Goal: Task Accomplishment & Management: Complete application form

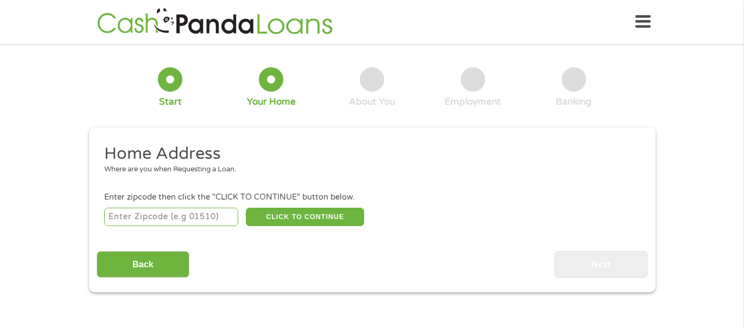
click at [189, 213] on input "number" at bounding box center [171, 217] width 134 height 18
type input "77048"
select select "[US_STATE]"
click at [282, 217] on button "CLICK TO CONTINUE" at bounding box center [305, 217] width 118 height 18
type input "77048"
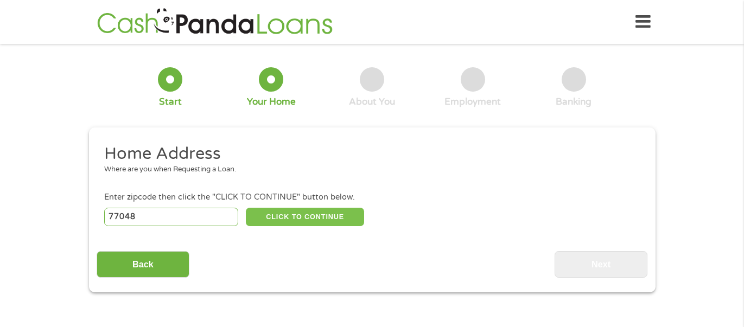
type input "[GEOGRAPHIC_DATA]"
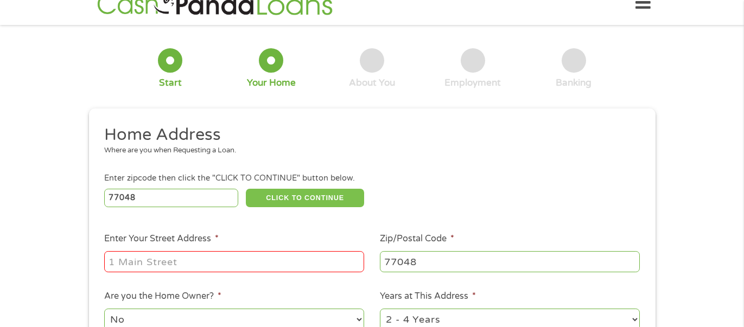
scroll to position [31, 0]
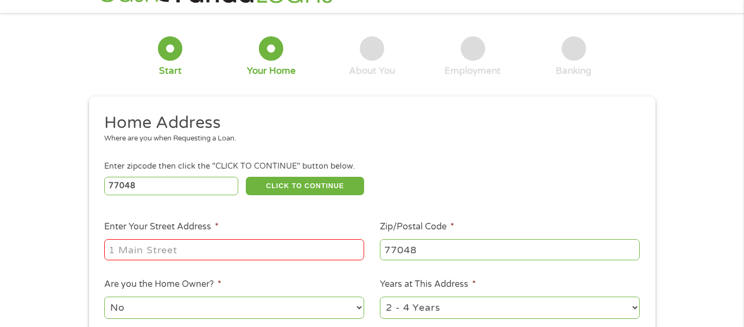
click at [256, 241] on input "Enter Your Street Address *" at bounding box center [234, 249] width 260 height 21
type input "[STREET_ADDRESS][PERSON_NAME]"
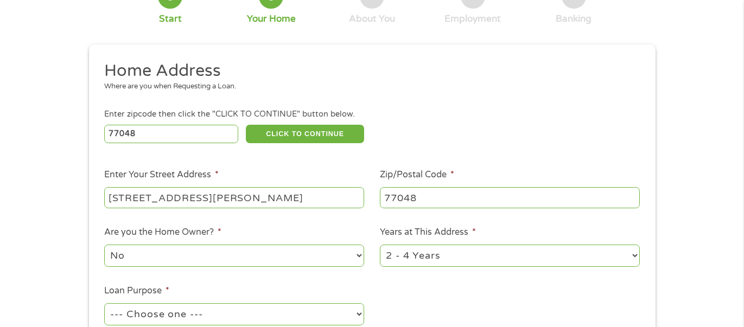
scroll to position [86, 0]
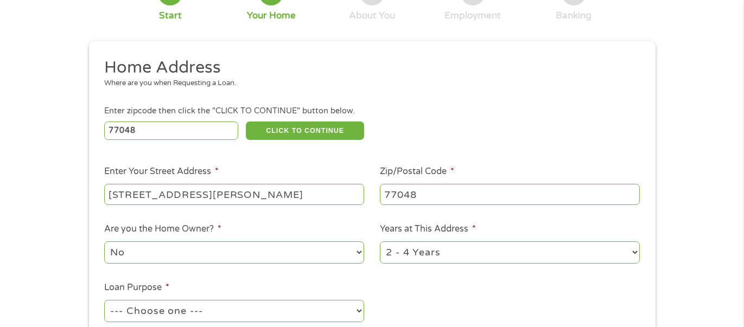
click at [233, 256] on select "No Yes" at bounding box center [234, 253] width 260 height 22
select select "yes"
click at [104, 242] on select "No Yes" at bounding box center [234, 253] width 260 height 22
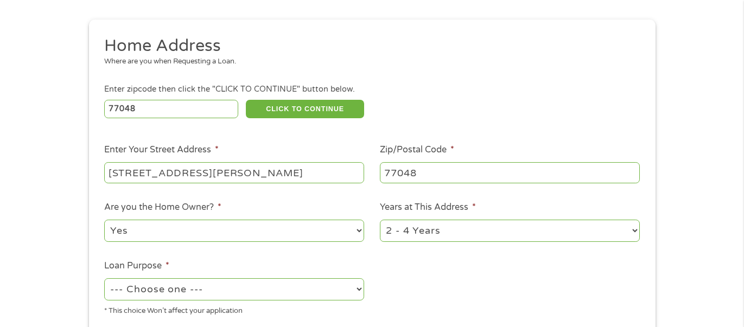
scroll to position [110, 0]
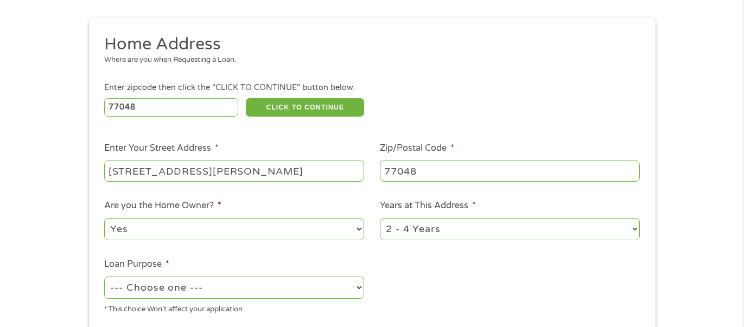
click at [635, 229] on select "1 Year or less 1 - 2 Years 2 - 4 Years Over 4 Years" at bounding box center [510, 229] width 260 height 22
select select "60months"
click at [380, 219] on select "1 Year or less 1 - 2 Years 2 - 4 Years Over 4 Years" at bounding box center [510, 229] width 260 height 22
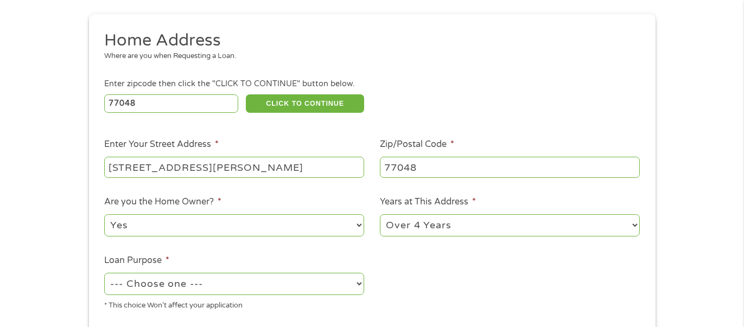
scroll to position [127, 0]
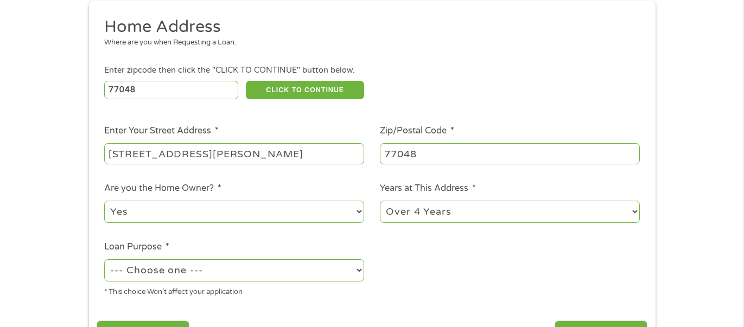
click at [359, 271] on select "--- Choose one --- Pay Bills Debt Consolidation Home Improvement Major Purchase…" at bounding box center [234, 271] width 260 height 22
select select "paybills"
click at [104, 260] on select "--- Choose one --- Pay Bills Debt Consolidation Home Improvement Major Purchase…" at bounding box center [234, 271] width 260 height 22
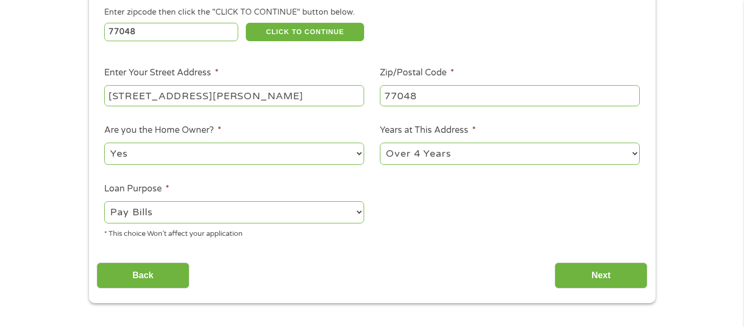
scroll to position [187, 0]
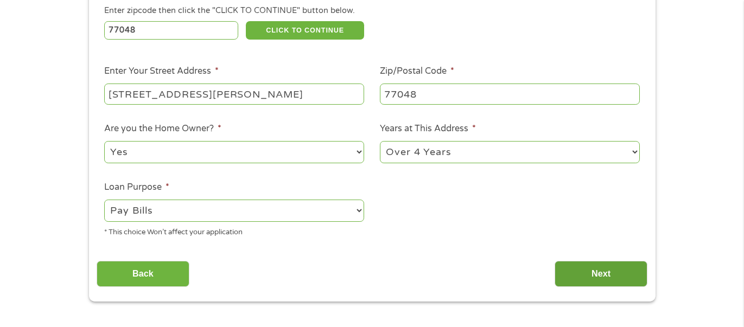
click at [578, 269] on input "Next" at bounding box center [601, 274] width 93 height 27
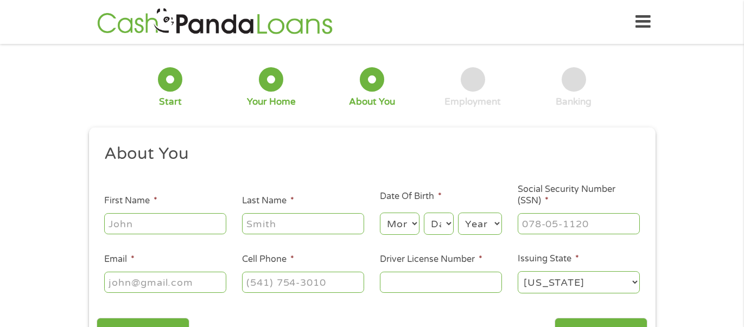
scroll to position [4, 4]
click at [182, 223] on input "First Name *" at bounding box center [165, 223] width 122 height 21
type input "[PERSON_NAME]"
type input "trader"
type input "[EMAIL_ADDRESS][DOMAIN_NAME]"
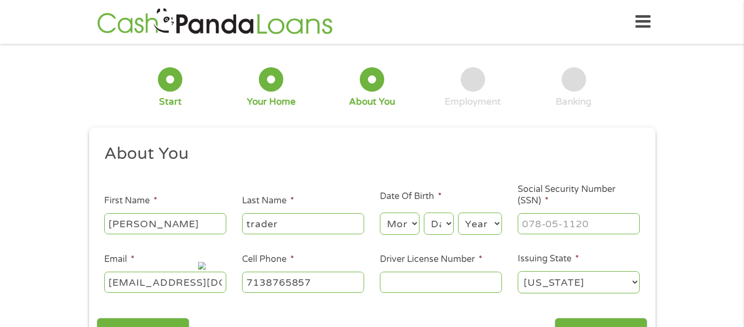
type input "[PHONE_NUMBER]"
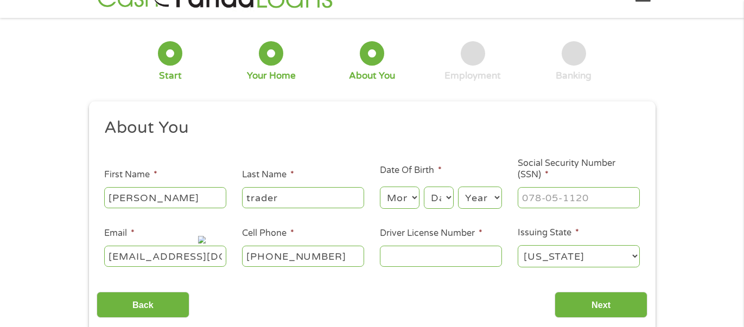
scroll to position [27, 0]
click at [411, 193] on select "Month 1 2 3 4 5 6 7 8 9 10 11 12" at bounding box center [400, 197] width 40 height 22
select select "12"
click at [380, 186] on select "Month 1 2 3 4 5 6 7 8 9 10 11 12" at bounding box center [400, 197] width 40 height 22
click at [433, 198] on select "Day 1 2 3 4 5 6 7 8 9 10 11 12 13 14 15 16 17 18 19 20 21 22 23 24 25 26 27 28 …" at bounding box center [438, 197] width 29 height 22
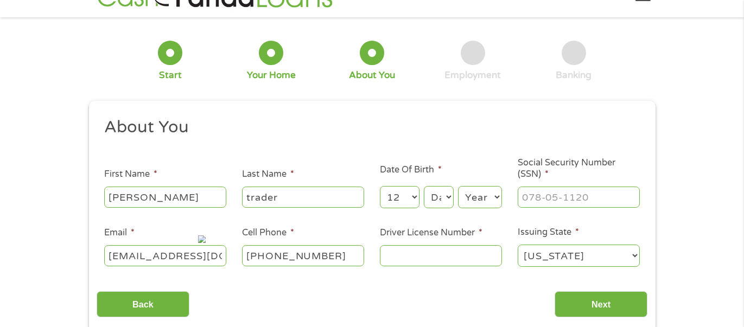
select select "14"
click at [425, 186] on select "Day 1 2 3 4 5 6 7 8 9 10 11 12 13 14 15 16 17 18 19 20 21 22 23 24 25 26 27 28 …" at bounding box center [438, 197] width 29 height 22
click at [541, 198] on input "___-__-____" at bounding box center [579, 197] width 122 height 21
type input "450-90-5164"
click at [478, 196] on select "Year [DATE] 2006 2005 2004 2003 2002 2001 2000 1999 1998 1997 1996 1995 1994 19…" at bounding box center [480, 197] width 44 height 22
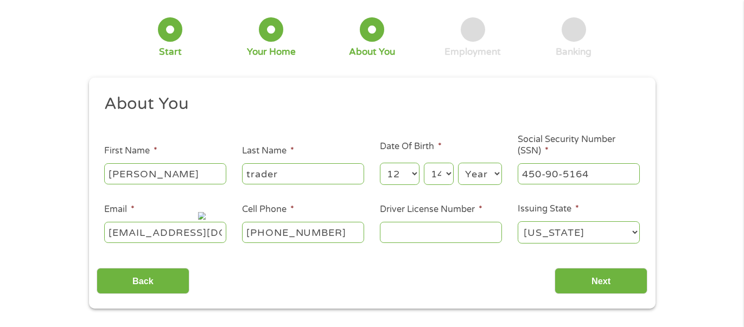
scroll to position [61, 0]
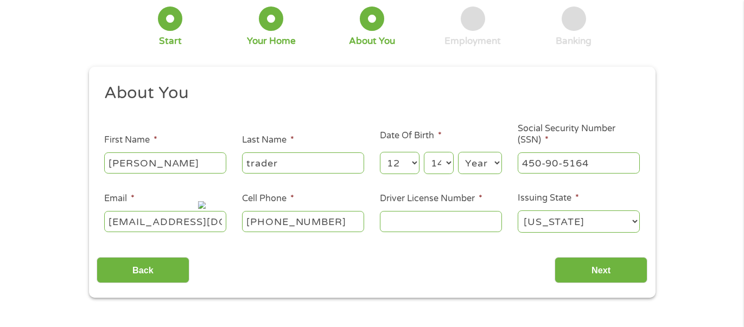
click at [472, 163] on select "Year [DATE] 2006 2005 2004 2003 2002 2001 2000 1999 1998 1997 1996 1995 1994 19…" at bounding box center [480, 163] width 44 height 22
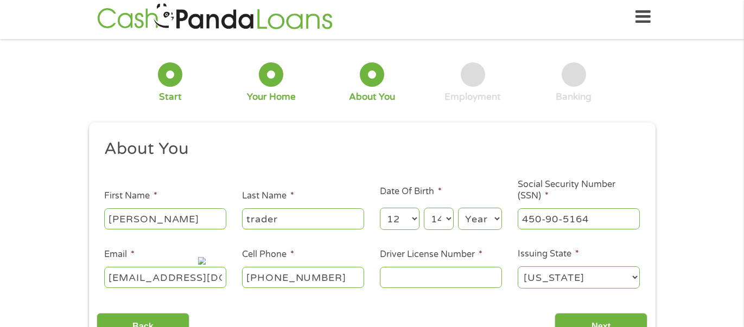
scroll to position [0, 0]
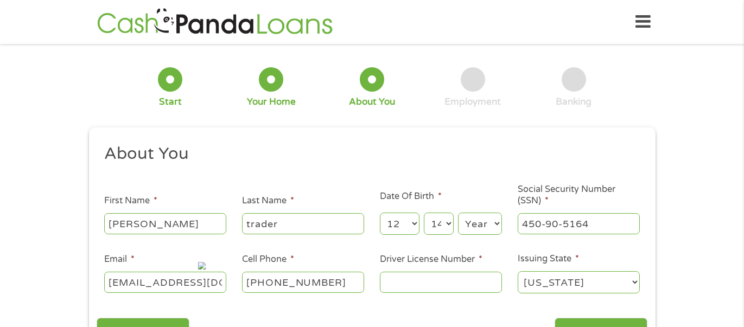
click at [481, 222] on select "Year [DATE] 2006 2005 2004 2003 2002 2001 2000 1999 1998 1997 1996 1995 1994 19…" at bounding box center [480, 224] width 44 height 22
select select "1950"
click at [458, 213] on select "Year [DATE] 2006 2005 2004 2003 2002 2001 2000 1999 1998 1997 1996 1995 1994 19…" at bounding box center [480, 224] width 44 height 22
click at [400, 285] on input "Driver License Number *" at bounding box center [441, 282] width 122 height 21
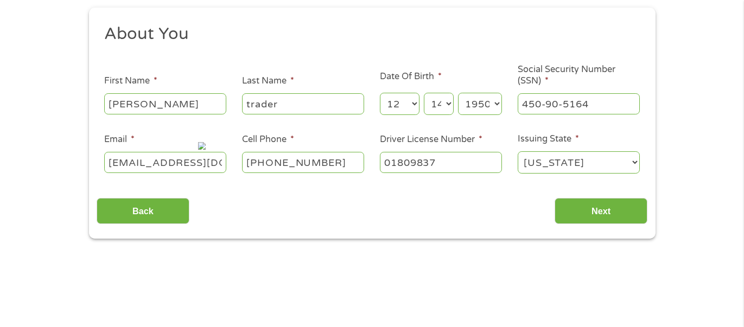
scroll to position [181, 0]
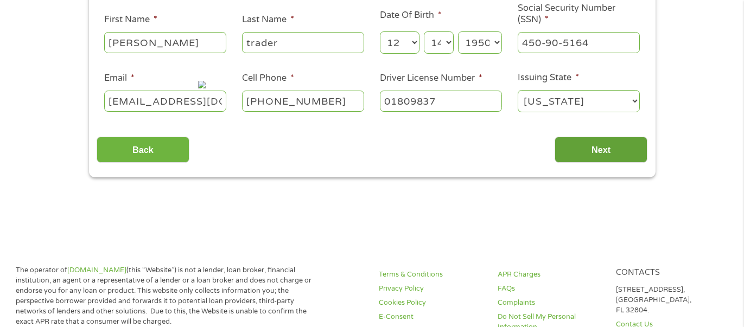
type input "01809837"
click at [574, 147] on input "Next" at bounding box center [601, 150] width 93 height 27
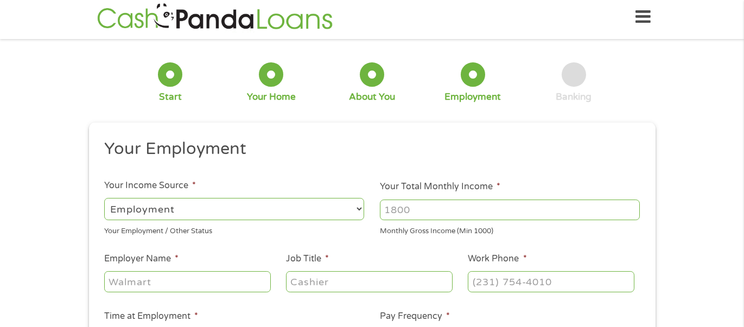
scroll to position [0, 0]
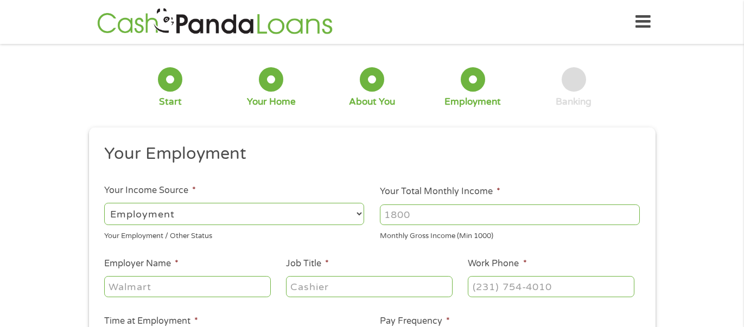
click at [349, 212] on select "--- Choose one --- Employment [DEMOGRAPHIC_DATA] Benefits" at bounding box center [234, 214] width 260 height 22
select select "benefits"
click at [104, 203] on select "--- Choose one --- Employment [DEMOGRAPHIC_DATA] Benefits" at bounding box center [234, 214] width 260 height 22
type input "Other"
type input "[PHONE_NUMBER]"
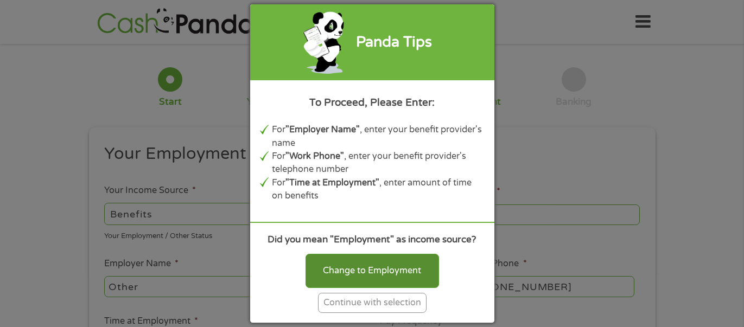
click at [335, 273] on div "Change to Employment" at bounding box center [373, 271] width 134 height 34
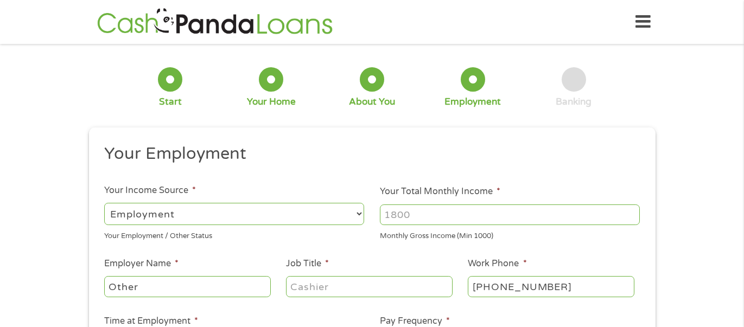
click at [197, 217] on select "--- Choose one --- Employment [DEMOGRAPHIC_DATA] Benefits" at bounding box center [234, 214] width 260 height 22
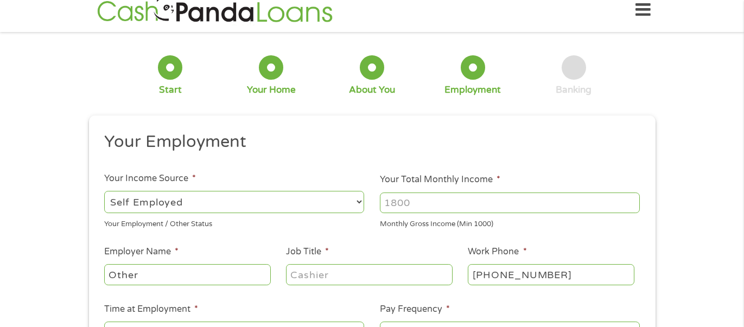
scroll to position [16, 0]
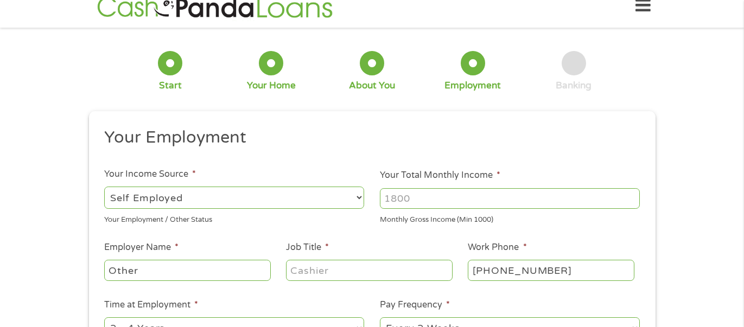
click at [195, 197] on select "--- Choose one --- Employment [DEMOGRAPHIC_DATA] Benefits" at bounding box center [234, 198] width 260 height 22
select select "fullTime"
click at [104, 187] on select "--- Choose one --- Employment [DEMOGRAPHIC_DATA] Benefits" at bounding box center [234, 198] width 260 height 22
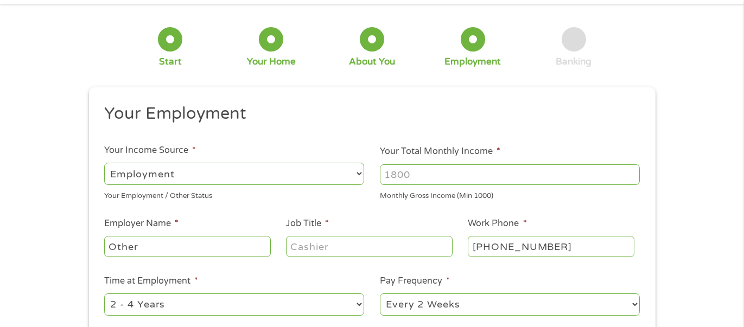
scroll to position [43, 0]
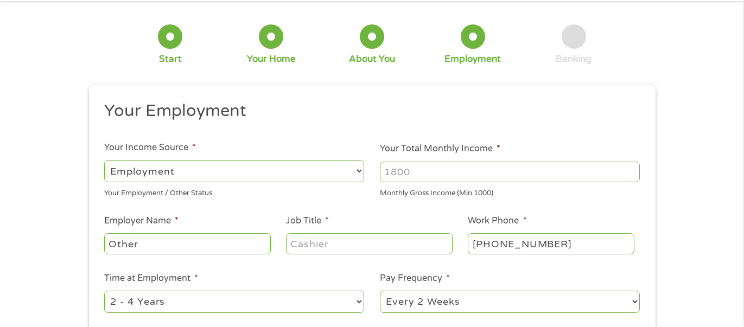
click at [218, 245] on input "Other" at bounding box center [187, 243] width 166 height 21
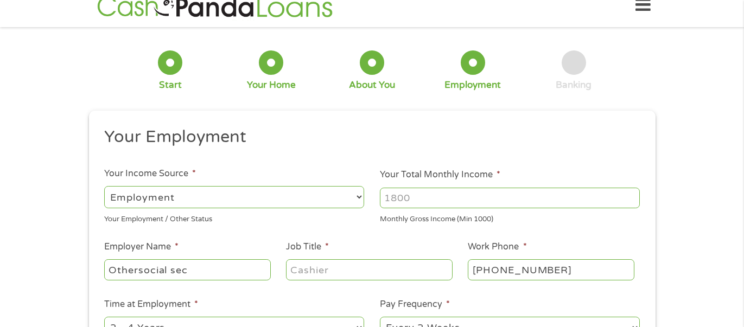
scroll to position [17, 0]
type input "O"
type input "social security"
click at [343, 269] on input "Job Title *" at bounding box center [369, 269] width 166 height 21
type input "ret"
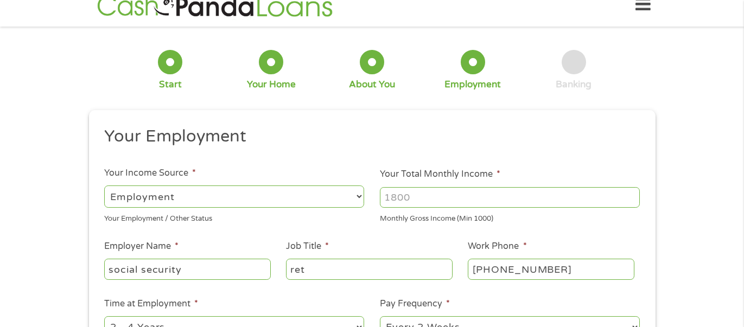
click at [328, 279] on div "ret" at bounding box center [369, 269] width 166 height 25
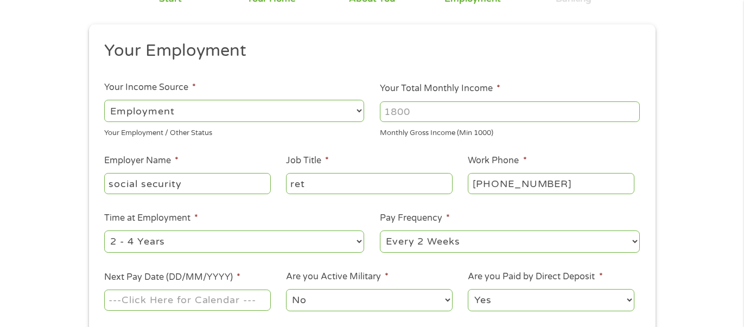
scroll to position [110, 0]
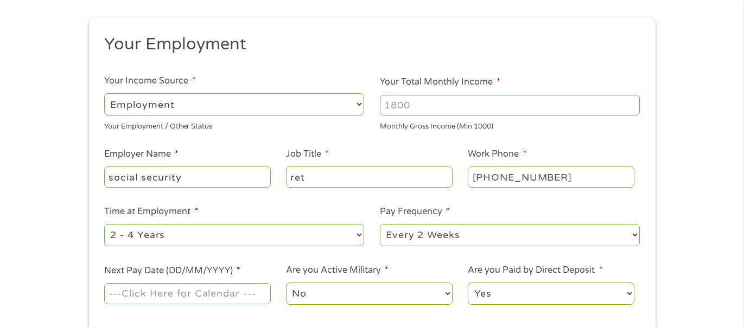
click at [361, 240] on select "--- Choose one --- 1 Year or less 1 - 2 Years 2 - 4 Years Over 4 Years" at bounding box center [234, 235] width 260 height 22
select select "60months"
click at [104, 224] on select "--- Choose one --- 1 Year or less 1 - 2 Years 2 - 4 Years Over 4 Years" at bounding box center [234, 235] width 260 height 22
click at [634, 234] on select "--- Choose one --- Every 2 Weeks Every Week Monthly Semi-Monthly" at bounding box center [510, 235] width 260 height 22
select select "monthly"
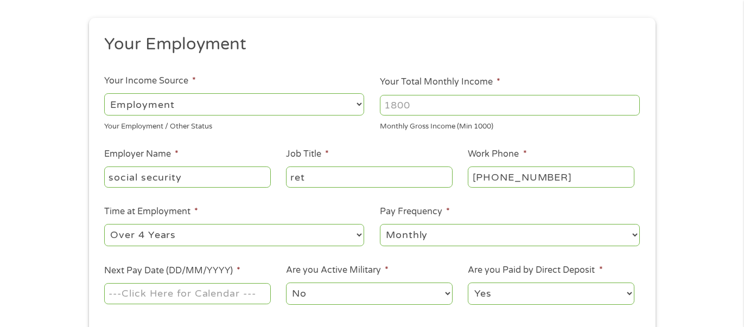
click at [380, 224] on select "--- Choose one --- Every 2 Weeks Every Week Monthly Semi-Monthly" at bounding box center [510, 235] width 260 height 22
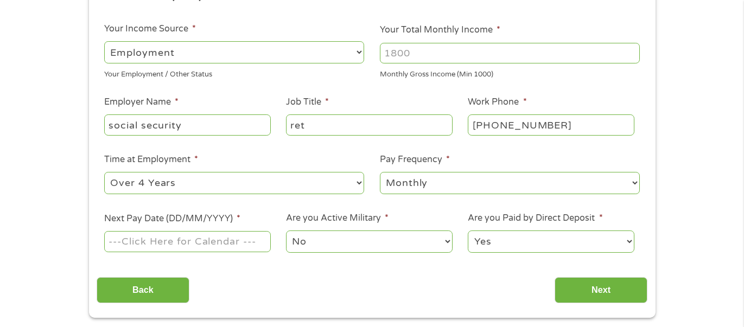
scroll to position [168, 0]
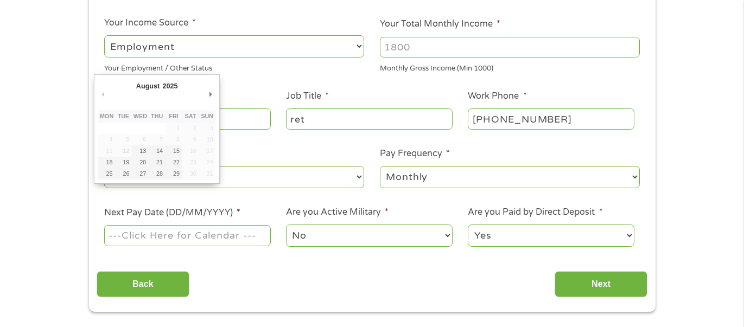
click at [217, 230] on input "Next Pay Date (DD/MM/YYYY) *" at bounding box center [187, 235] width 166 height 21
type input "[DATE]"
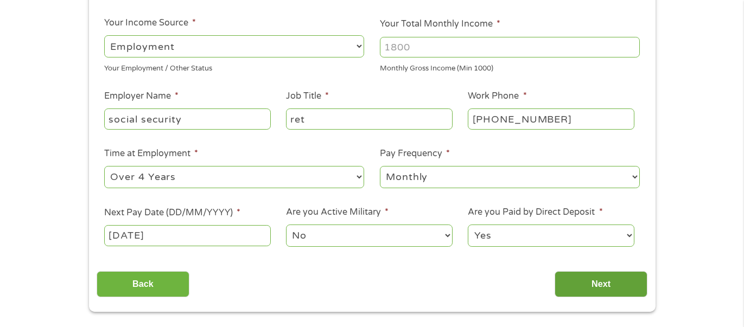
click at [605, 289] on input "Next" at bounding box center [601, 284] width 93 height 27
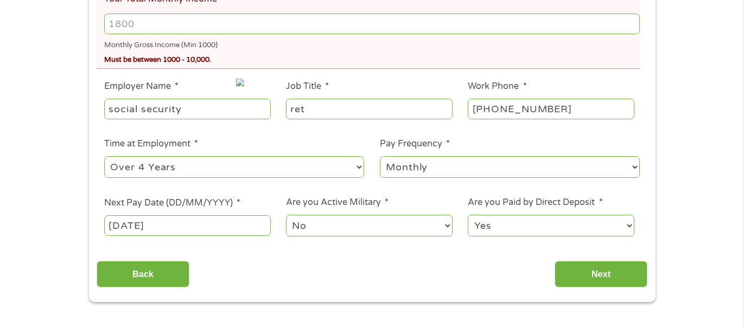
scroll to position [324, 0]
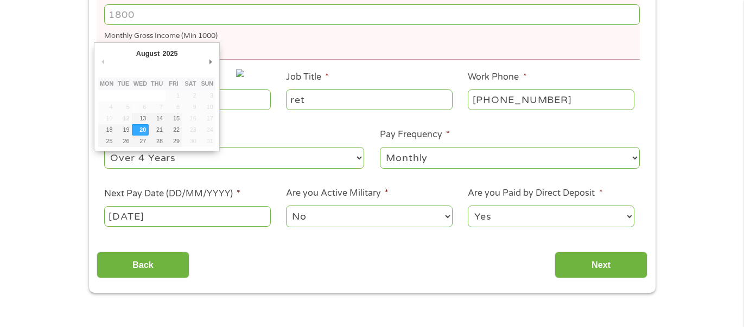
click at [211, 218] on input "[DATE]" at bounding box center [187, 216] width 166 height 21
click at [219, 217] on input "[DATE]" at bounding box center [187, 216] width 166 height 21
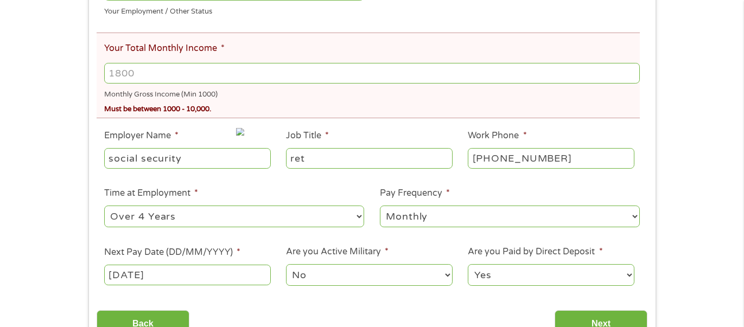
scroll to position [266, 0]
click at [160, 70] on input "Your Total Monthly Income *" at bounding box center [371, 73] width 535 height 21
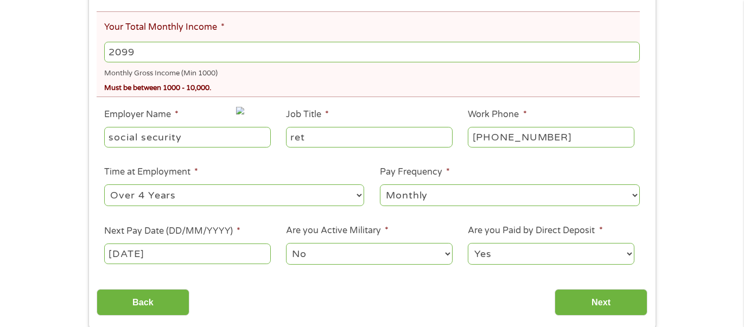
scroll to position [298, 0]
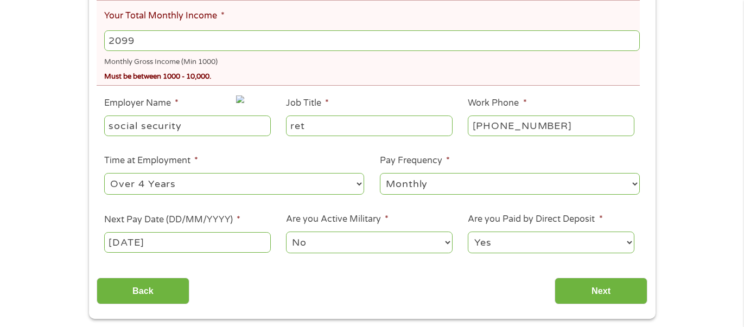
type input "2099"
click at [320, 307] on div "This field is hidden when viewing the form gclid This field is hidden when view…" at bounding box center [372, 94] width 567 height 449
click at [590, 293] on input "Next" at bounding box center [601, 291] width 93 height 27
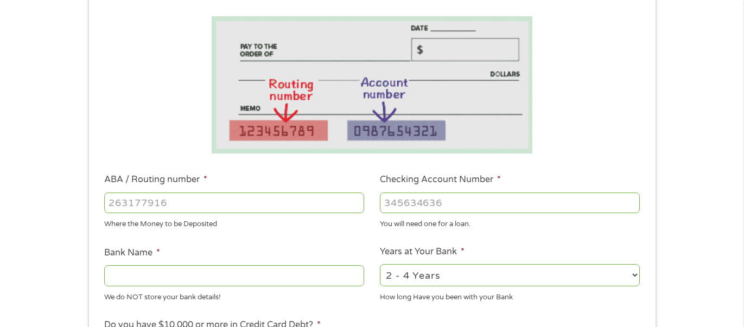
scroll to position [176, 0]
click at [229, 200] on input "ABA / Routing number *" at bounding box center [234, 202] width 260 height 21
type input "11190659"
click at [399, 203] on input "Checking Account Number *" at bounding box center [510, 202] width 260 height 21
type input "3"
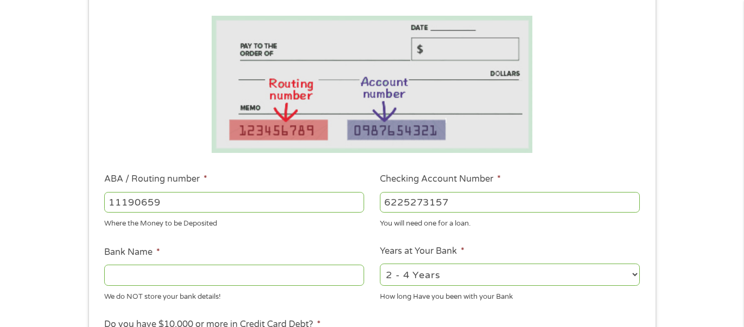
type input "6225273157"
click at [256, 271] on input "Bank Name *" at bounding box center [234, 275] width 260 height 21
type input "[PERSON_NAME] fargo"
click at [504, 276] on select "2 - 4 Years 6 - 12 Months 1 - 2 Years Over 4 Years" at bounding box center [510, 275] width 260 height 22
select select "60months"
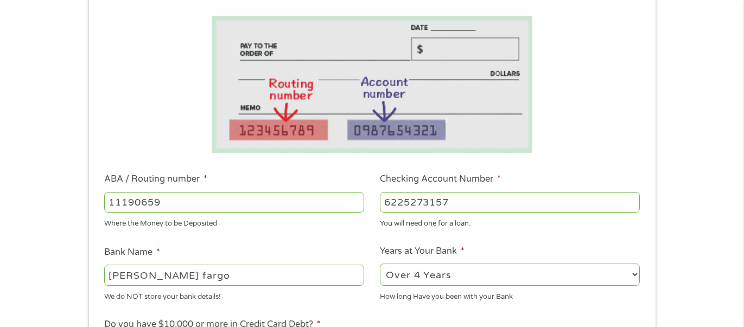
click at [380, 264] on select "2 - 4 Years 6 - 12 Months 1 - 2 Years Over 4 Years" at bounding box center [510, 275] width 260 height 22
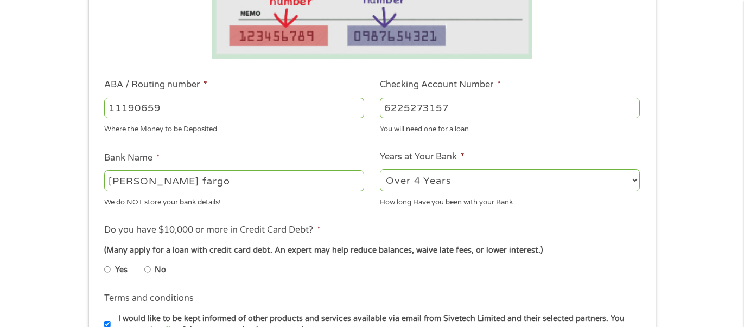
scroll to position [271, 0]
click at [149, 271] on input "No" at bounding box center [147, 269] width 7 height 17
radio input "true"
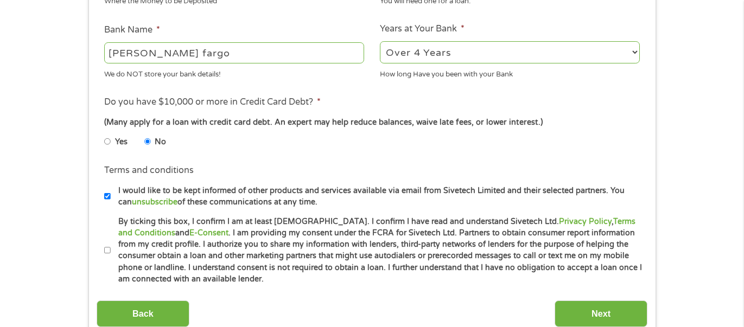
scroll to position [401, 0]
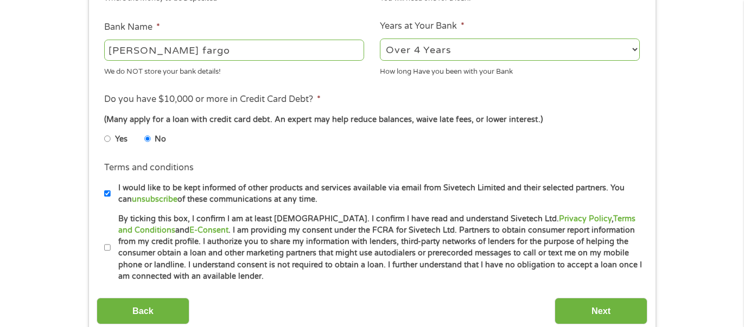
click at [111, 245] on label "By ticking this box, I confirm I am at least [DEMOGRAPHIC_DATA]. I confirm I ha…" at bounding box center [377, 248] width 533 height 70
click at [110, 245] on input "By ticking this box, I confirm I am at least [DEMOGRAPHIC_DATA]. I confirm I ha…" at bounding box center [107, 247] width 7 height 17
checkbox input "true"
click at [589, 311] on input "Next" at bounding box center [601, 311] width 93 height 27
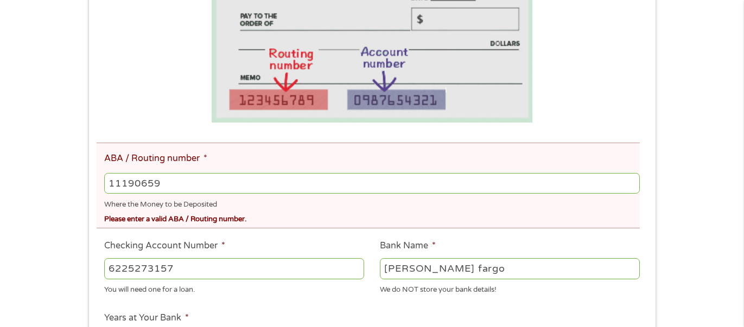
scroll to position [249, 0]
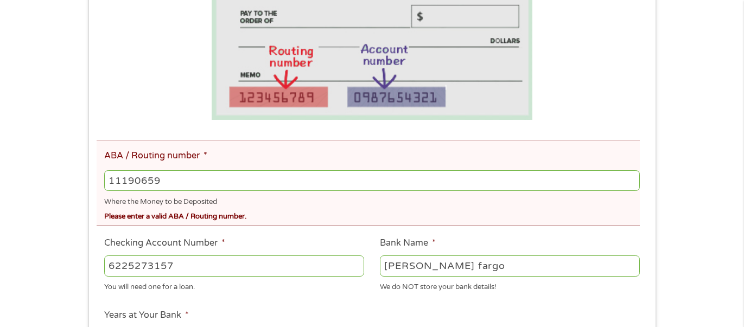
click at [206, 180] on input "11190659" at bounding box center [371, 180] width 535 height 21
type input "111900659"
type input "[PERSON_NAME] FARGO BANK"
type input "111900659"
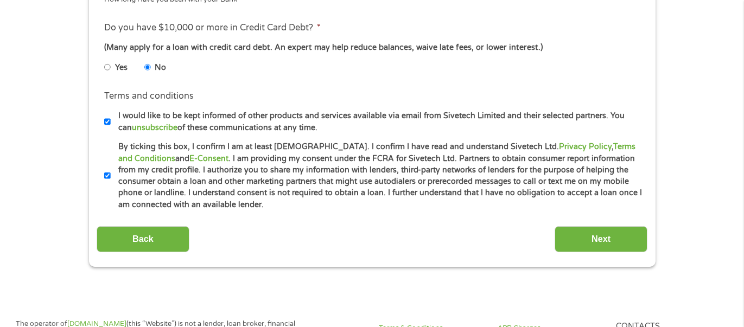
scroll to position [611, 0]
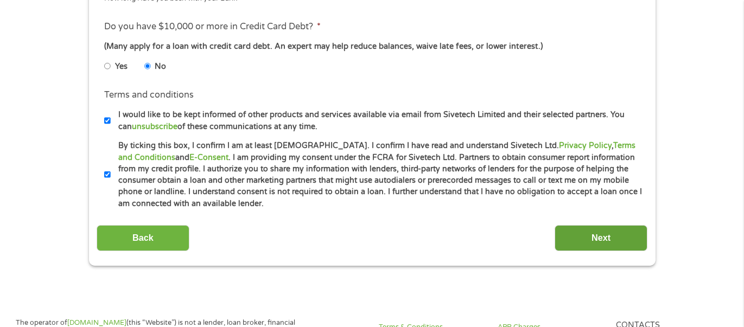
click at [597, 241] on input "Next" at bounding box center [601, 238] width 93 height 27
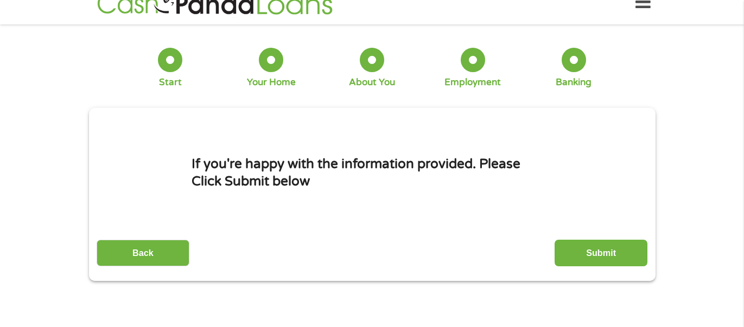
scroll to position [27, 0]
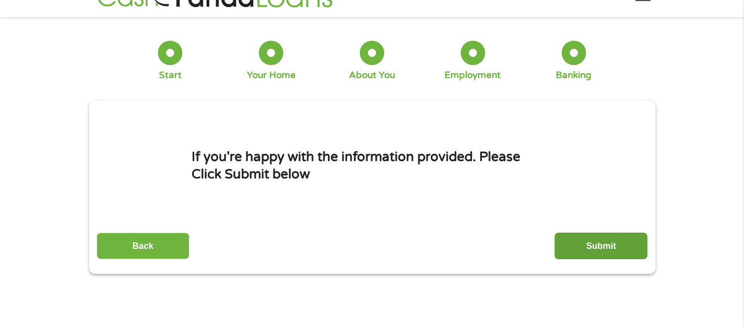
click at [591, 242] on input "Submit" at bounding box center [601, 246] width 93 height 27
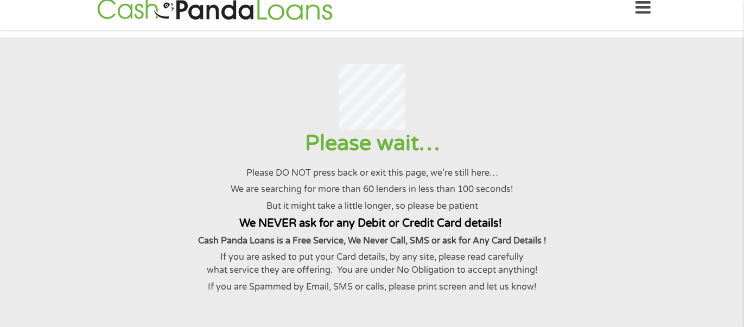
scroll to position [0, 0]
